Goal: Task Accomplishment & Management: Complete application form

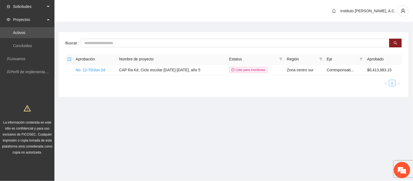
click at [33, 10] on span "Solicitudes" at bounding box center [29, 6] width 32 height 11
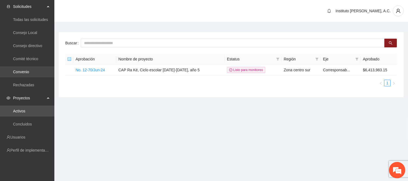
click at [28, 71] on link "Convenio" at bounding box center [21, 72] width 16 height 4
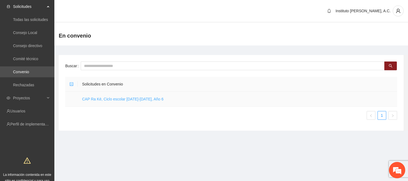
click at [92, 98] on link "CAP Ra Ké, Ciclo escolar [DATE]-[DATE], Año 6" at bounding box center [123, 99] width 82 height 4
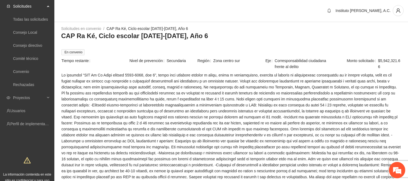
scroll to position [151, 0]
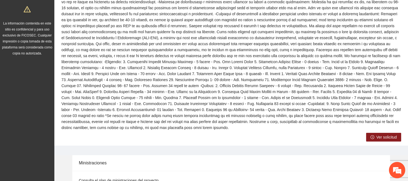
click at [382, 134] on span "Ver solicitud" at bounding box center [387, 137] width 20 height 6
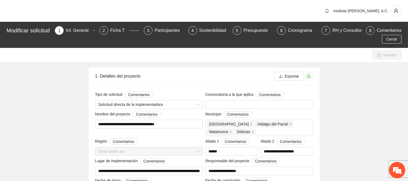
type input "**********"
click at [352, 31] on div "RH y Consultores" at bounding box center [352, 30] width 38 height 9
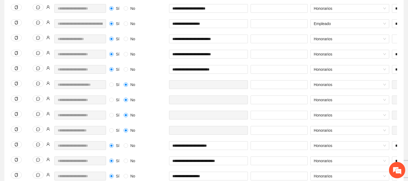
scroll to position [0, 230]
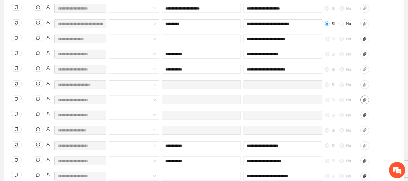
click at [365, 100] on icon "paper-clip" at bounding box center [364, 100] width 3 height 4
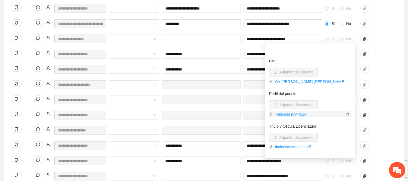
click at [291, 115] on link "Tallerista [CAP].pdf" at bounding box center [308, 114] width 71 height 6
click at [148, 91] on div "Honorarios" at bounding box center [120, 87] width 82 height 15
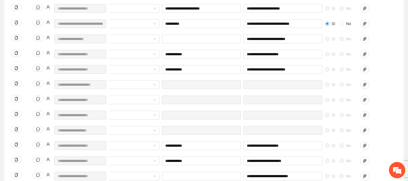
scroll to position [129, 0]
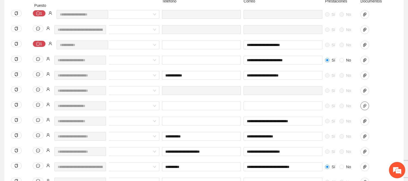
click at [365, 107] on icon "paper-clip" at bounding box center [364, 106] width 3 height 4
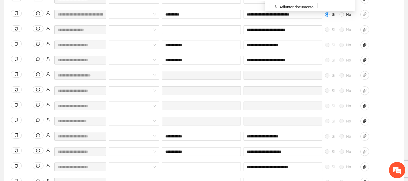
scroll to position [418, 0]
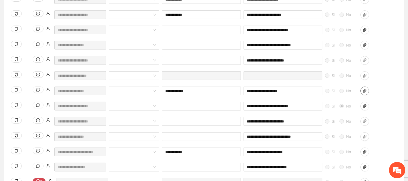
click at [366, 90] on icon "paper-clip" at bounding box center [364, 91] width 3 height 4
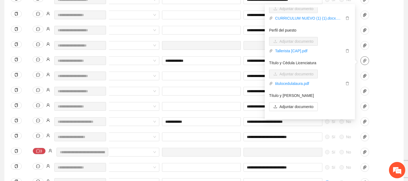
scroll to position [0, 0]
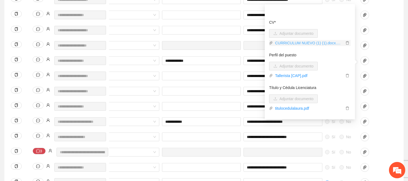
click at [316, 44] on link "CURRICULUM NUEVO (1) (1).docx.pdf" at bounding box center [308, 43] width 71 height 6
click at [216, 60] on input "**********" at bounding box center [201, 60] width 79 height 9
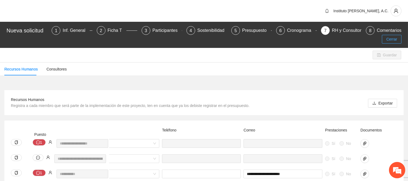
click at [391, 40] on span "Cerrar" at bounding box center [392, 39] width 11 height 6
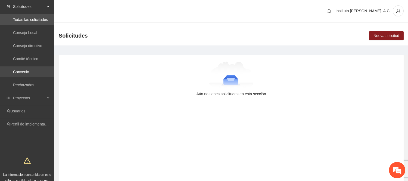
click at [29, 71] on link "Convenio" at bounding box center [21, 72] width 16 height 4
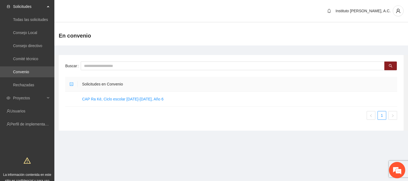
click at [89, 135] on main "Buscar Solicitudes en Convenio CAP Ra Ké, Ciclo escolar [DATE]-[DATE], Año 6 1" at bounding box center [231, 90] width 354 height 91
